Goal: Transaction & Acquisition: Purchase product/service

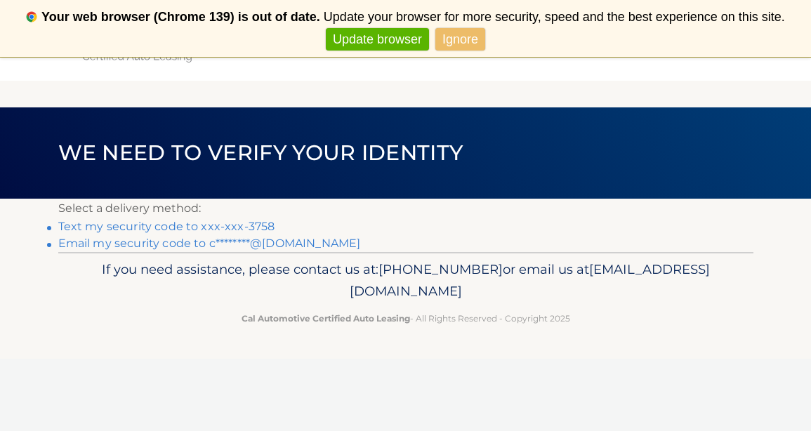
scroll to position [57, 0]
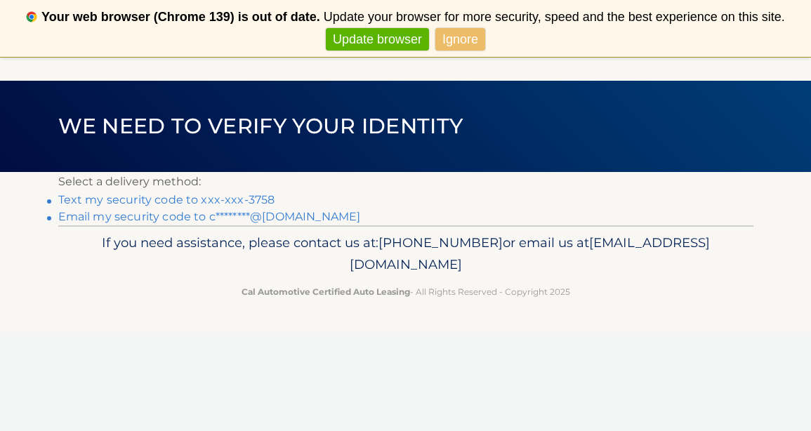
click at [186, 194] on link "Text my security code to xxx-xxx-3758" at bounding box center [166, 199] width 217 height 13
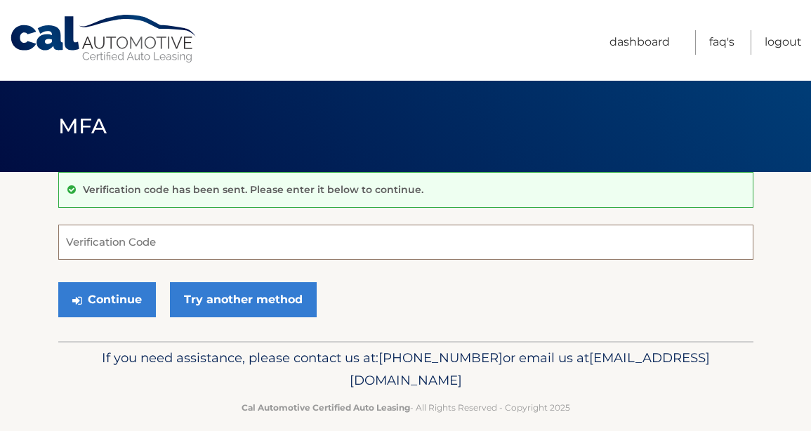
click at [121, 239] on input "Verification Code" at bounding box center [405, 242] width 695 height 35
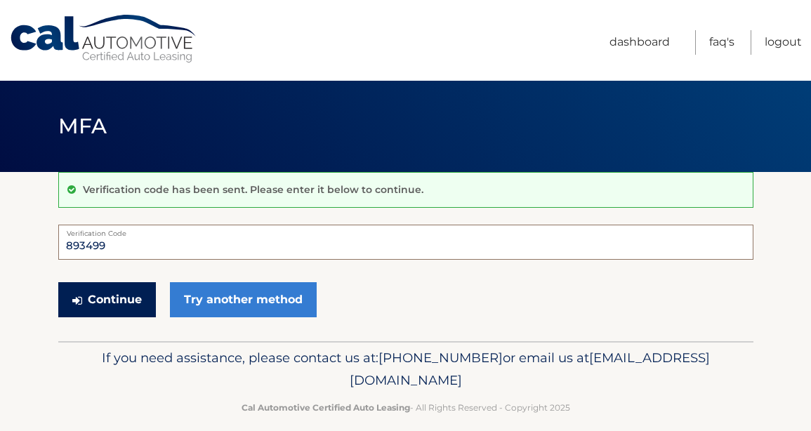
type input "893499"
click at [99, 299] on button "Continue" at bounding box center [107, 299] width 98 height 35
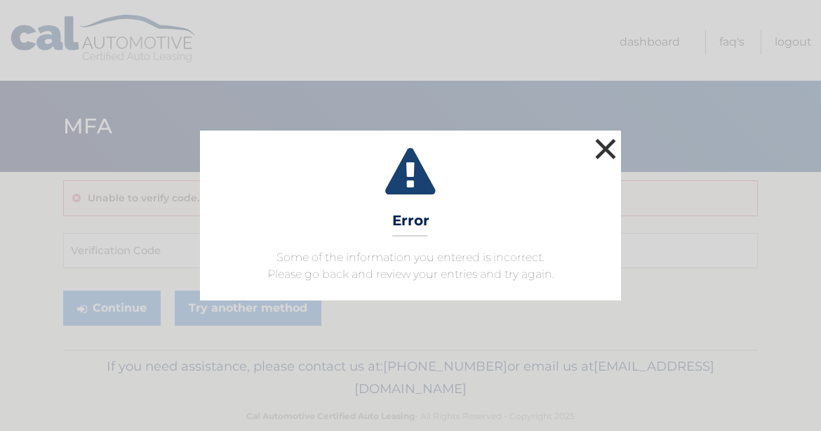
click at [602, 146] on button "×" at bounding box center [606, 149] width 28 height 28
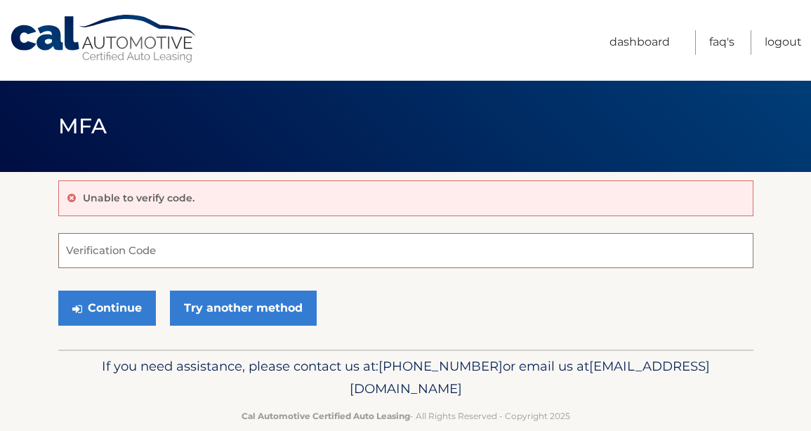
click at [157, 248] on input "Verification Code" at bounding box center [405, 250] width 695 height 35
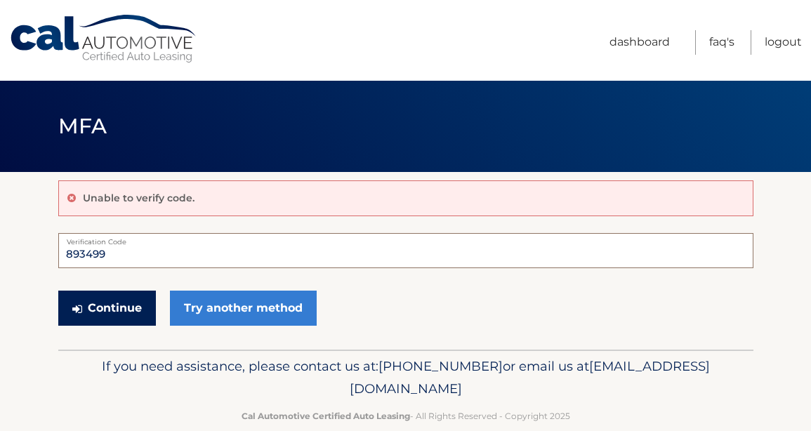
type input "893499"
click at [110, 310] on button "Continue" at bounding box center [107, 308] width 98 height 35
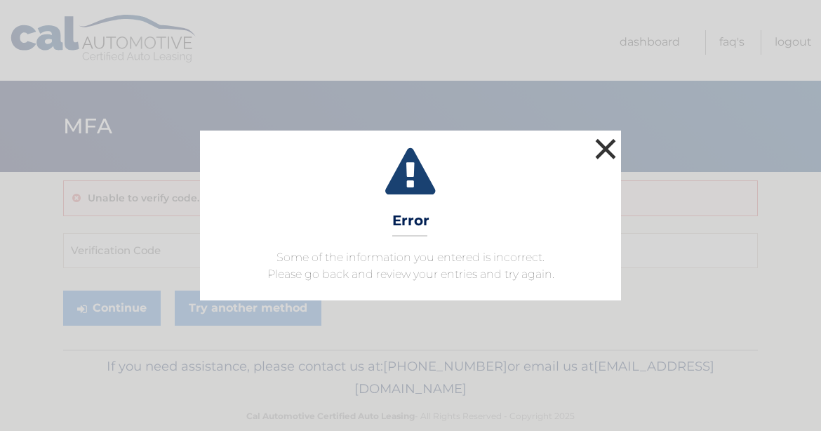
click at [607, 144] on button "×" at bounding box center [606, 149] width 28 height 28
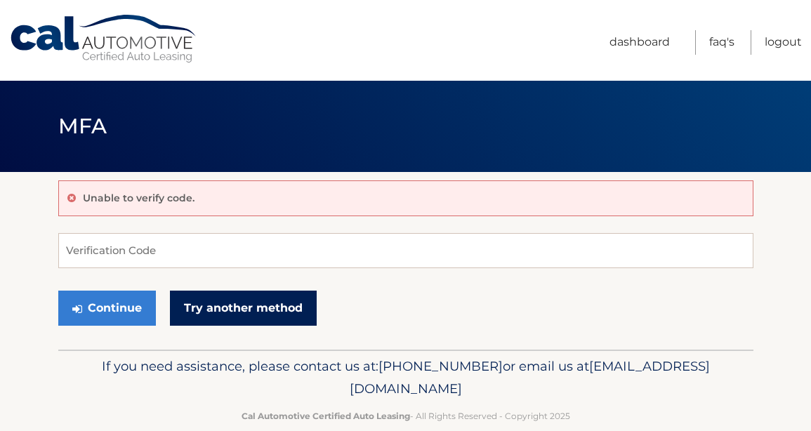
click at [227, 308] on link "Try another method" at bounding box center [243, 308] width 147 height 35
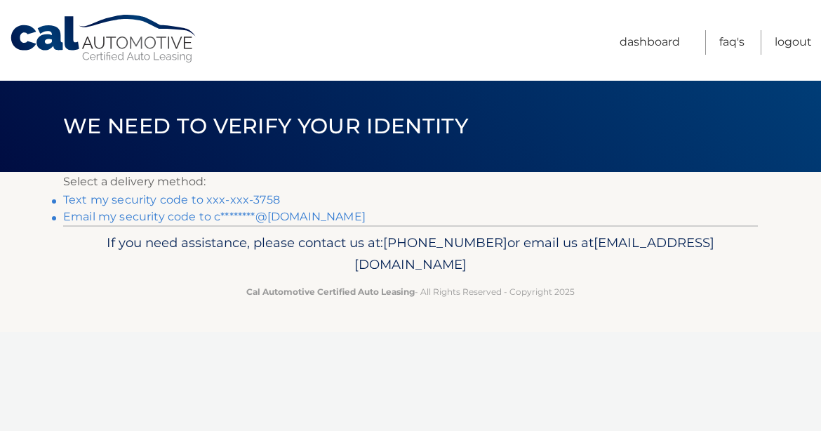
click at [140, 200] on link "Text my security code to xxx-xxx-3758" at bounding box center [171, 199] width 217 height 13
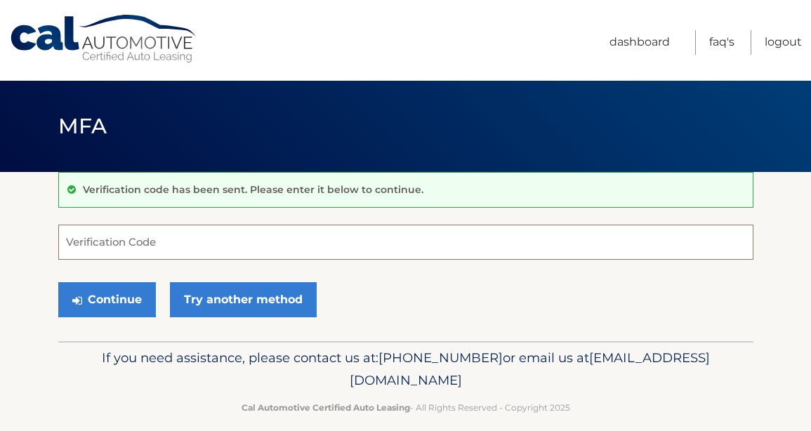
click at [119, 243] on input "Verification Code" at bounding box center [405, 242] width 695 height 35
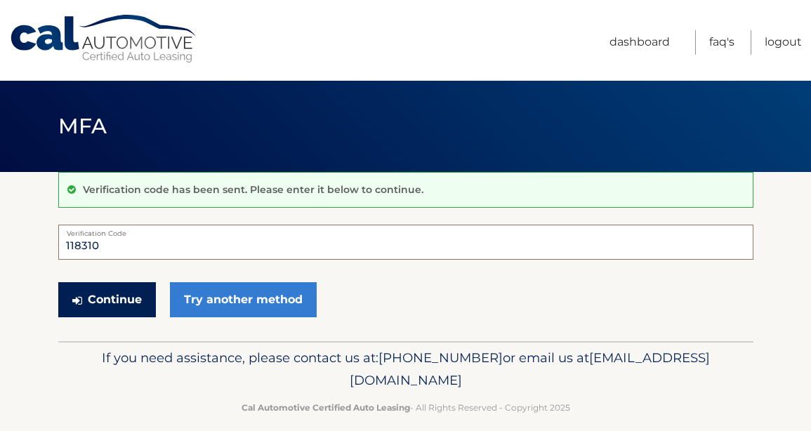
type input "118310"
click at [133, 302] on button "Continue" at bounding box center [107, 299] width 98 height 35
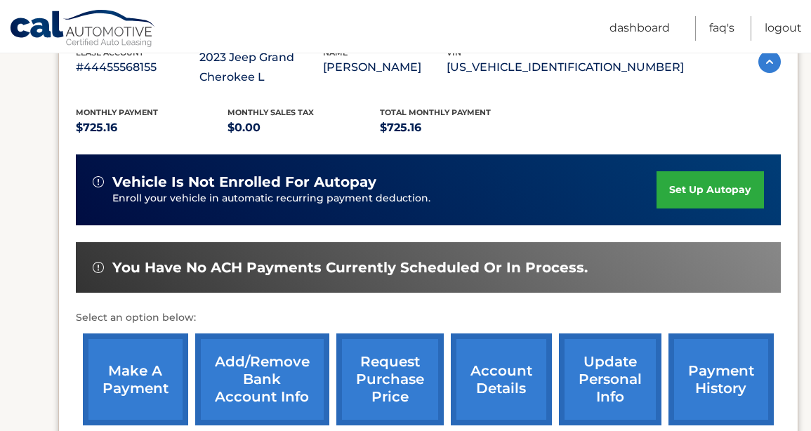
scroll to position [281, 0]
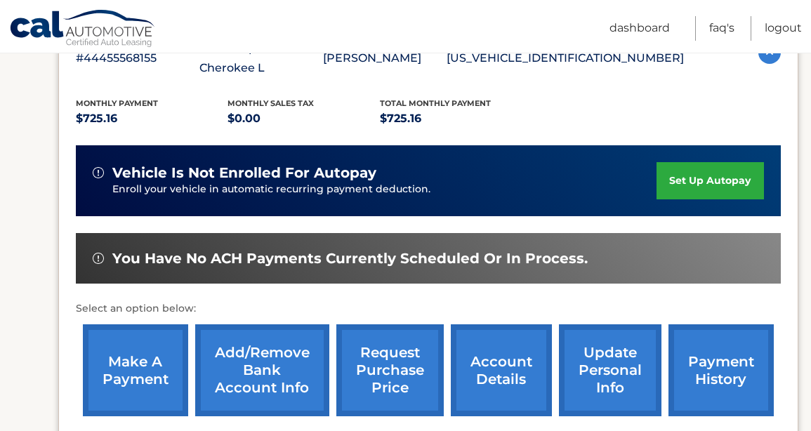
click at [138, 376] on link "make a payment" at bounding box center [135, 370] width 105 height 92
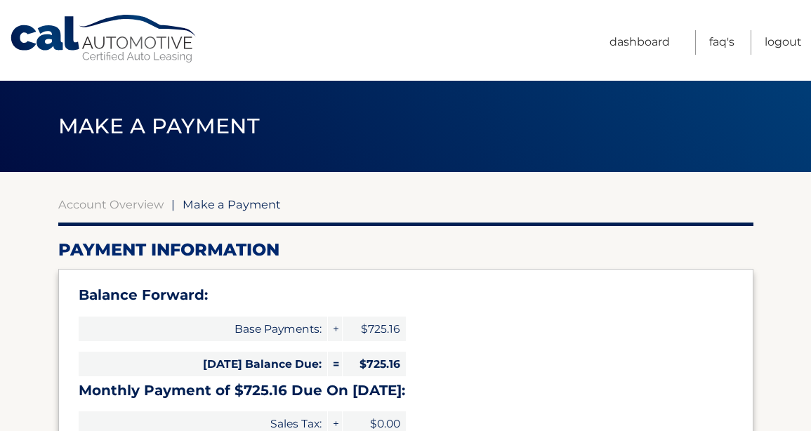
select select "YjQ3YWNkNjUtNTVjMS00ODhjLWJkMGQtNDQyYWY5MjQ1NDY5"
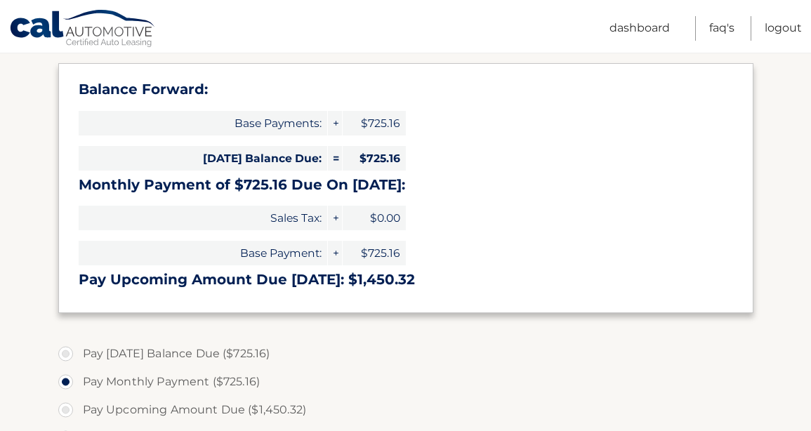
scroll to position [281, 0]
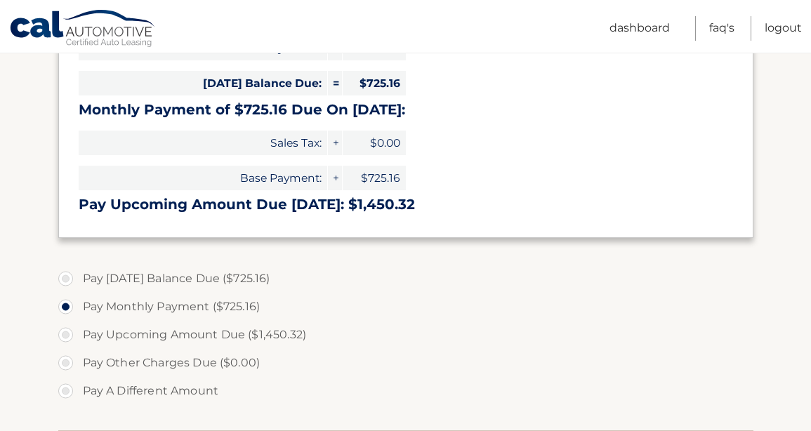
click at [65, 280] on label "Pay Today's Balance Due ($725.16)" at bounding box center [405, 279] width 695 height 28
click at [65, 280] on input "Pay Today's Balance Due ($725.16)" at bounding box center [71, 276] width 14 height 22
radio input "true"
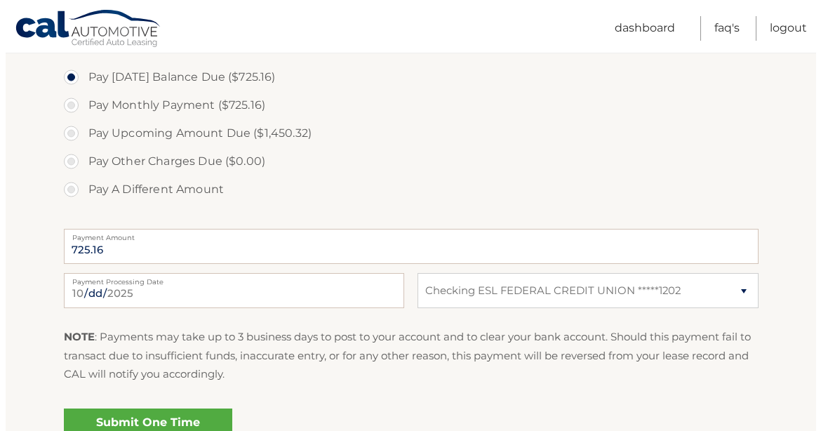
scroll to position [562, 0]
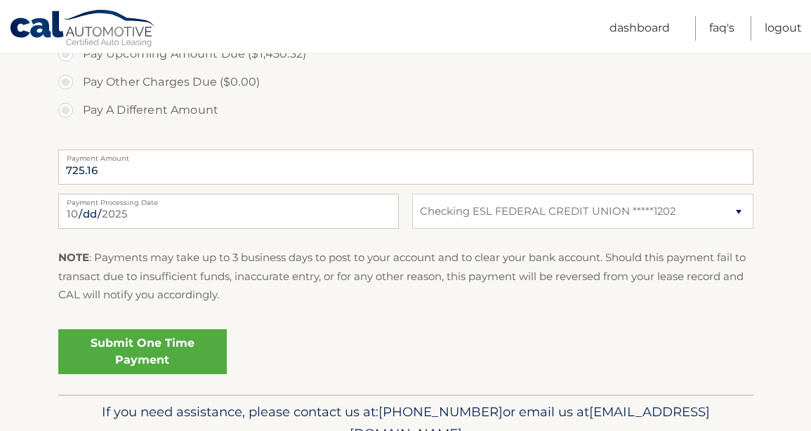
click at [140, 354] on link "Submit One Time Payment" at bounding box center [142, 351] width 168 height 45
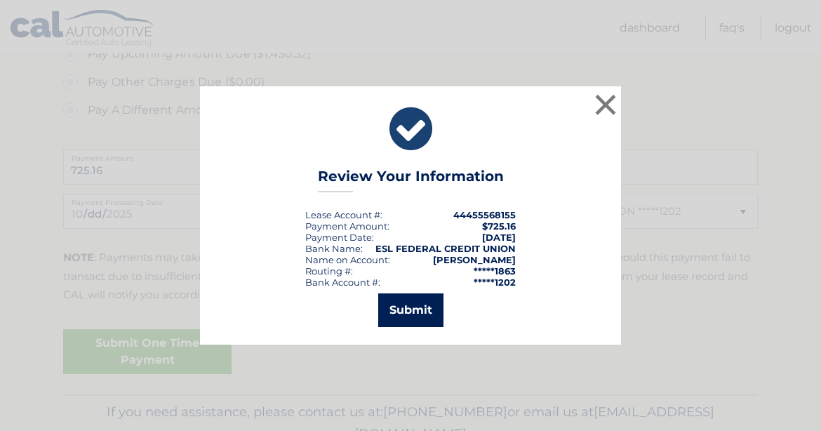
click at [406, 310] on button "Submit" at bounding box center [410, 310] width 65 height 34
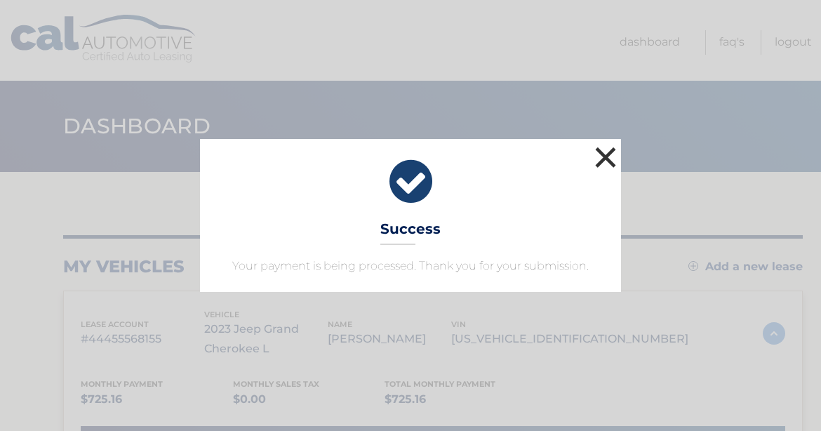
click at [602, 152] on button "×" at bounding box center [606, 157] width 28 height 28
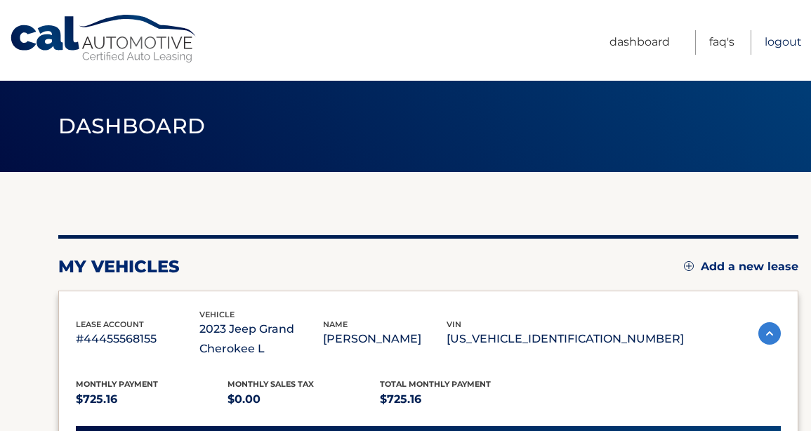
click at [779, 39] on link "Logout" at bounding box center [782, 42] width 37 height 25
